Goal: Task Accomplishment & Management: Use online tool/utility

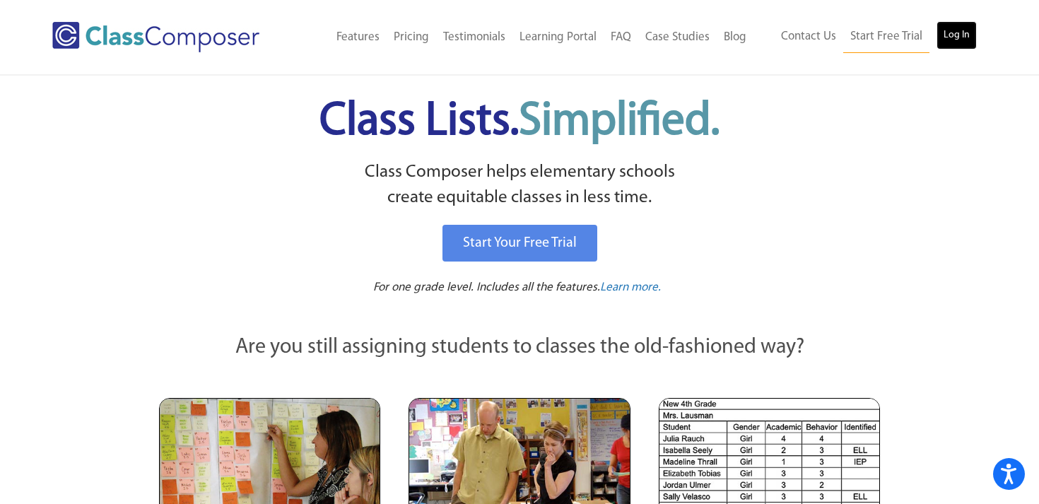
click at [951, 37] on link "Log In" at bounding box center [957, 35] width 40 height 28
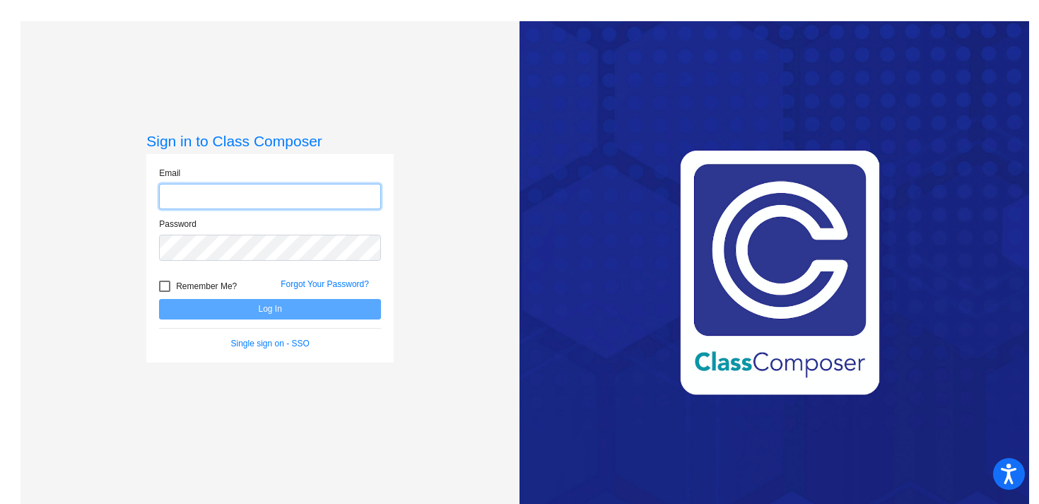
click at [204, 190] on input "email" at bounding box center [270, 197] width 222 height 26
type input "kstingle@swsdk6.com"
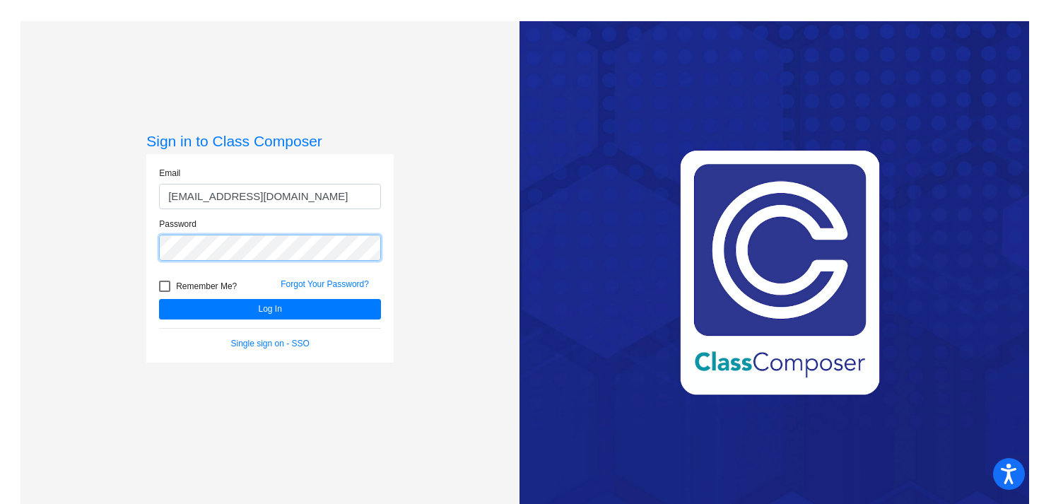
click at [159, 299] on button "Log In" at bounding box center [270, 309] width 222 height 20
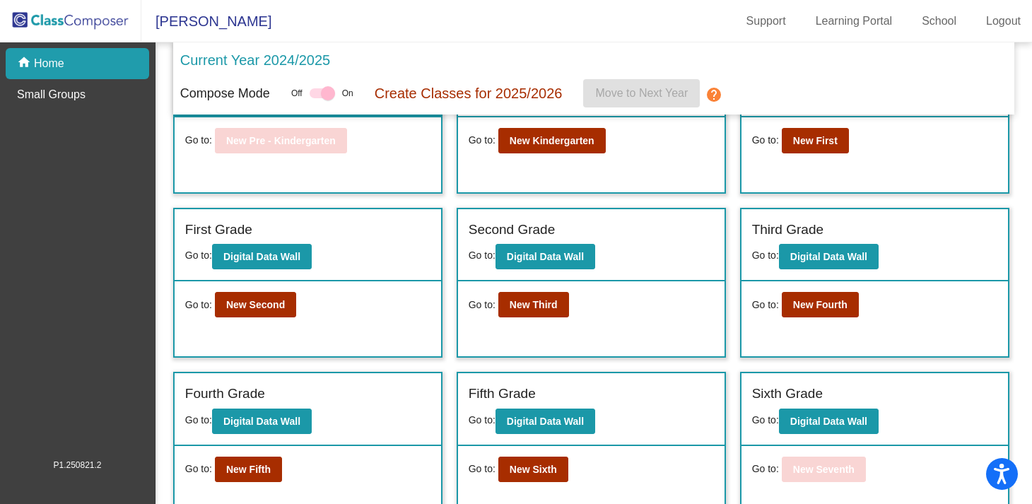
scroll to position [82, 0]
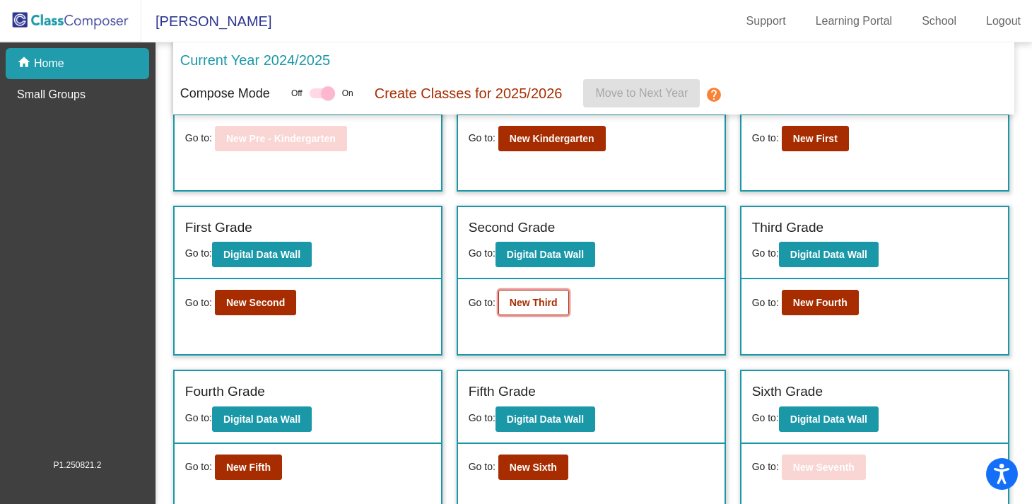
click at [529, 307] on b "New Third" at bounding box center [534, 302] width 48 height 11
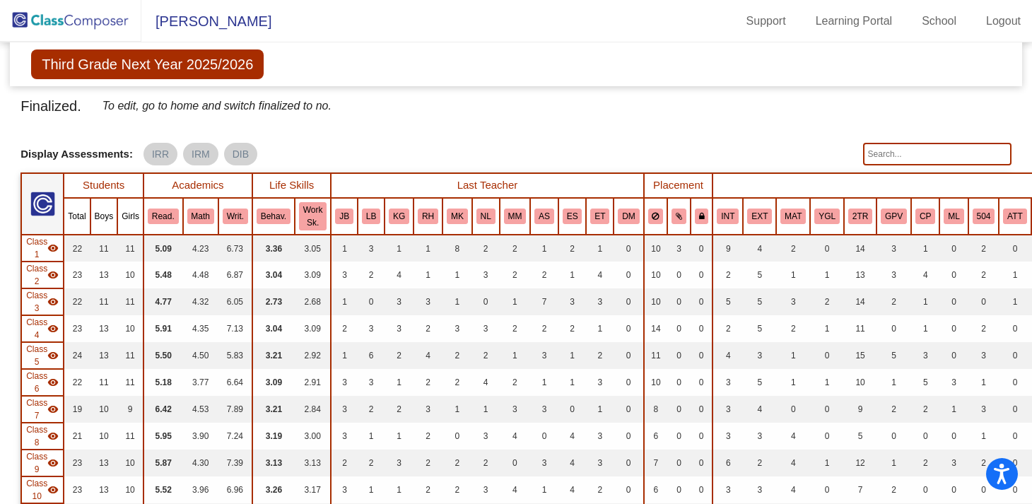
click at [891, 150] on input "text" at bounding box center [937, 154] width 148 height 23
type input "mason davis"
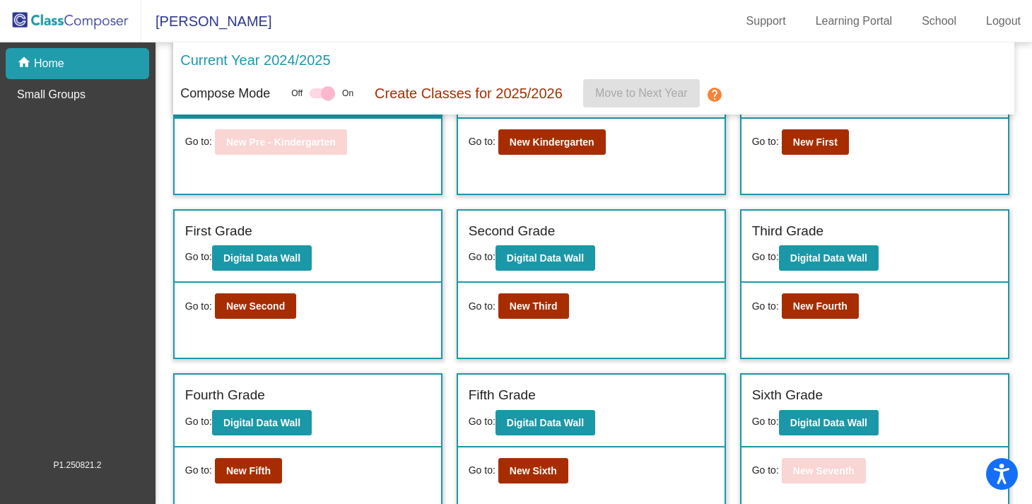
scroll to position [98, 0]
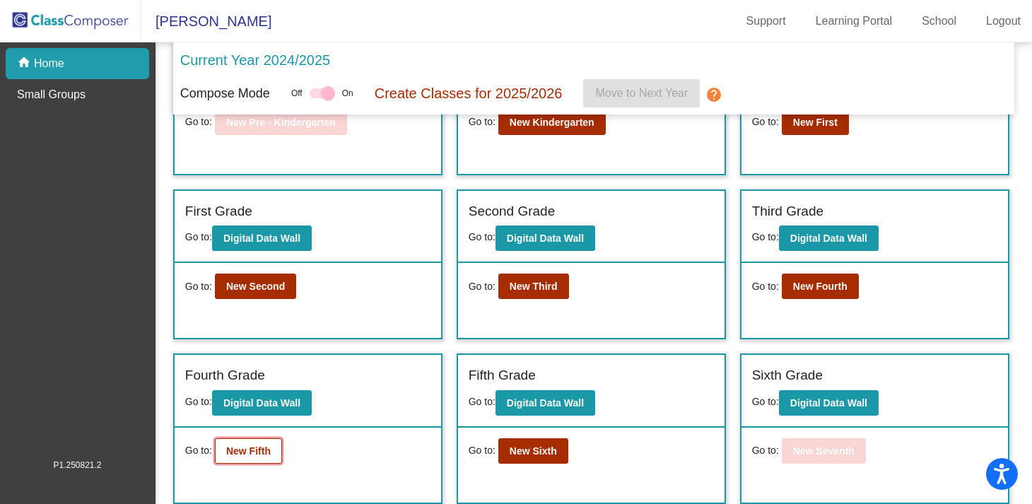
click at [241, 450] on b "New Fifth" at bounding box center [248, 450] width 45 height 11
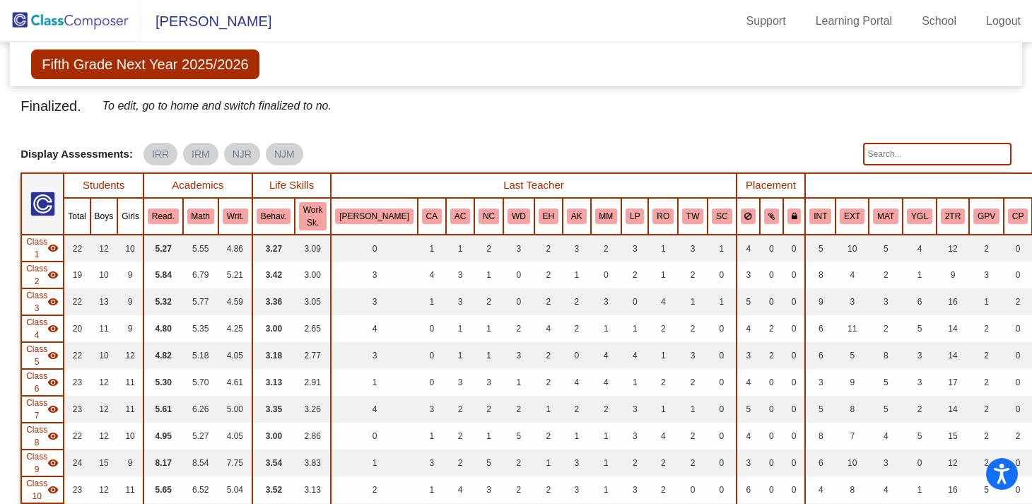
click at [928, 167] on div "Finalized. To edit, go to home and switch finalized to no. Display Scores for Y…" at bounding box center [515, 367] width 991 height 544
click at [928, 164] on input "text" at bounding box center [937, 154] width 148 height 23
type input "davis"
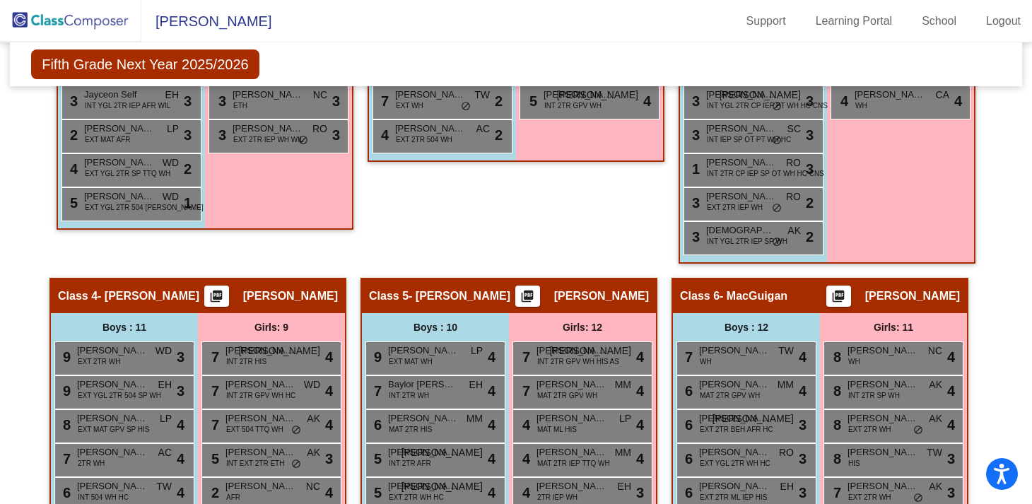
scroll to position [608, 0]
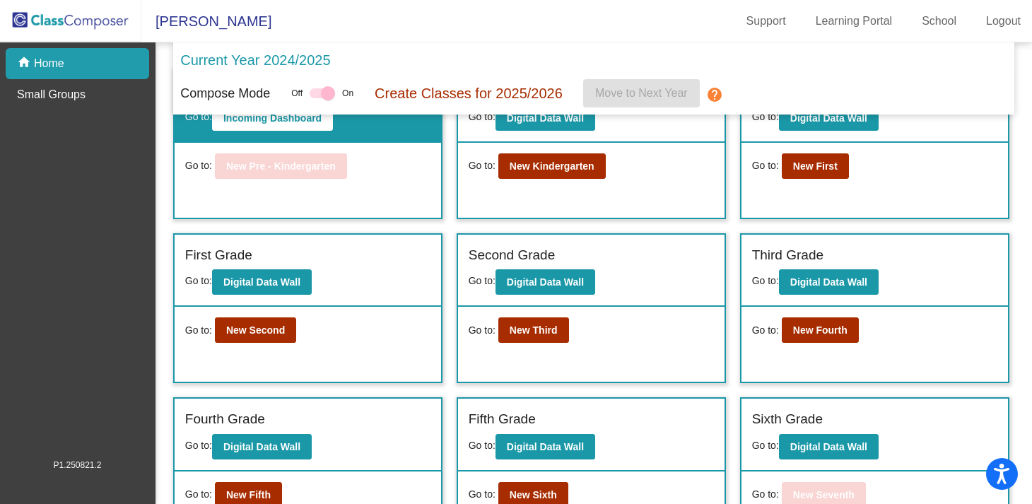
scroll to position [56, 0]
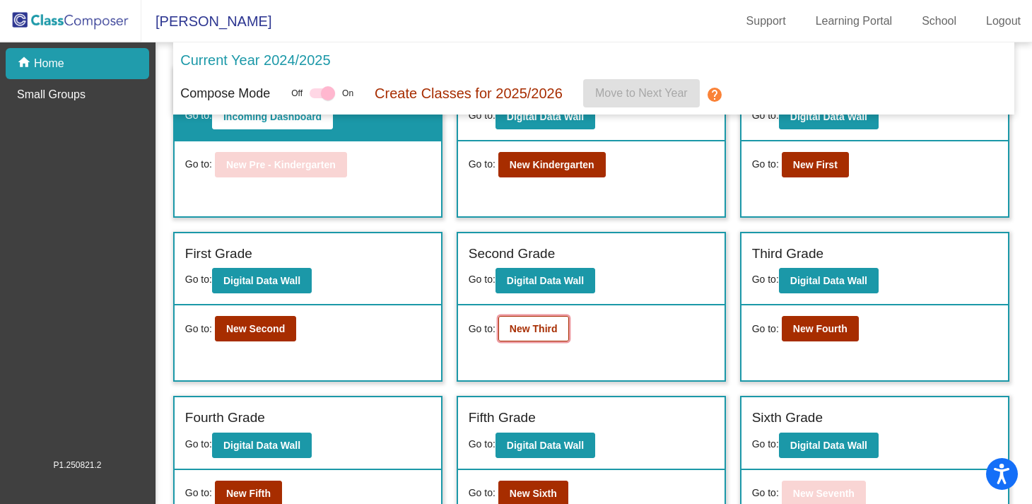
click at [541, 334] on b "New Third" at bounding box center [534, 328] width 48 height 11
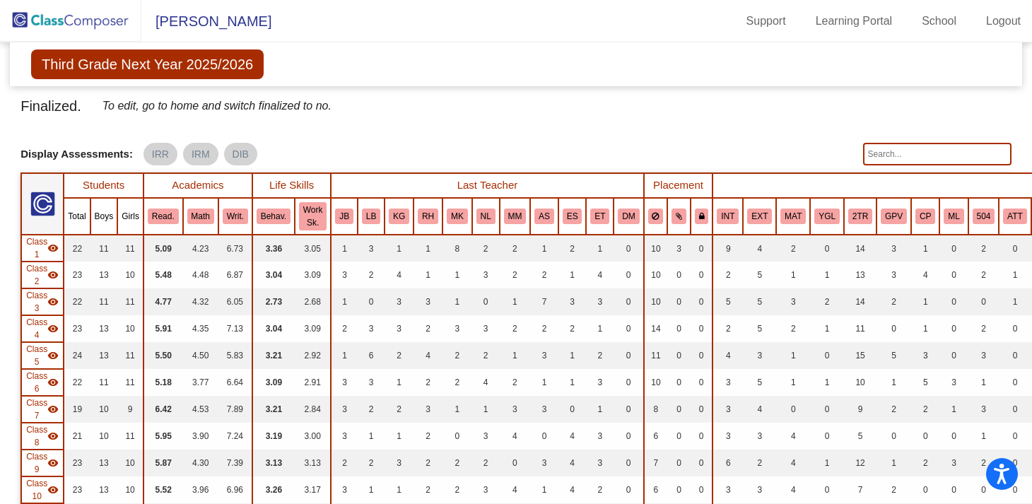
click at [882, 155] on input "text" at bounding box center [937, 154] width 148 height 23
type input "davis"
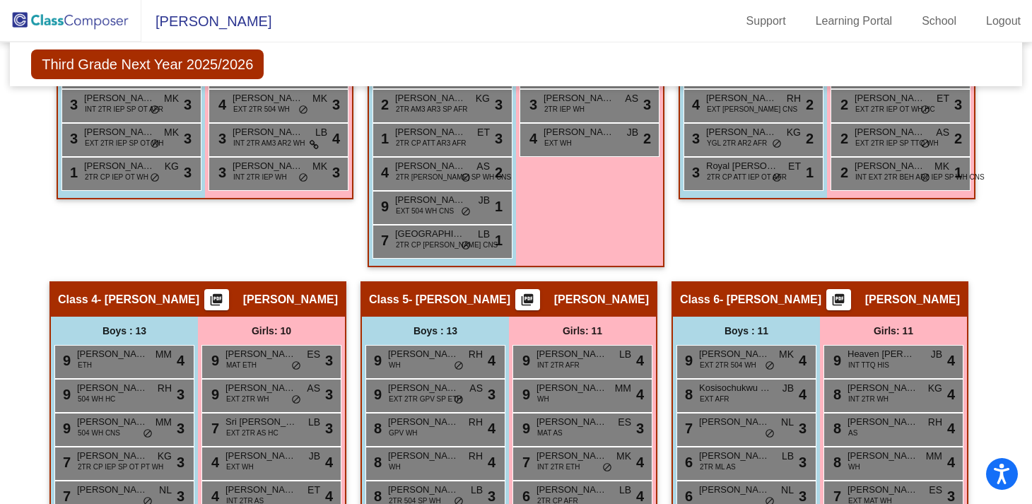
scroll to position [748, 0]
